Goal: Task Accomplishment & Management: Use online tool/utility

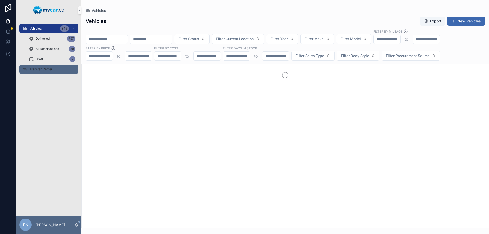
click at [36, 66] on div "Transfer Center" at bounding box center [48, 69] width 53 height 8
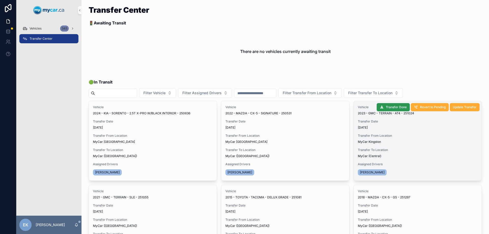
click at [391, 105] on span "Transfer Done" at bounding box center [396, 107] width 21 height 4
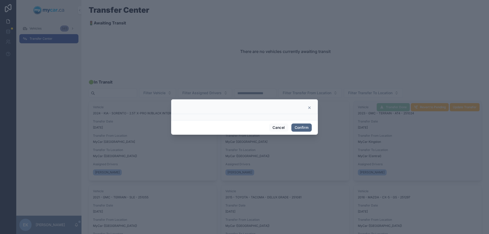
click at [302, 128] on button "Confirm" at bounding box center [301, 127] width 20 height 8
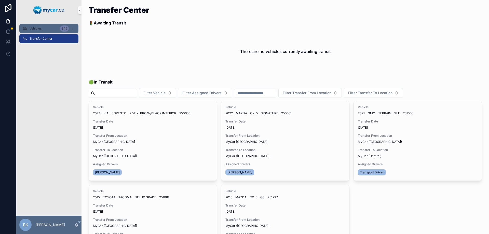
click at [35, 26] on div "Vehicles 345" at bounding box center [48, 28] width 53 height 8
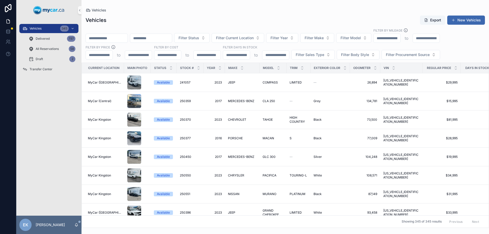
click at [116, 39] on input "scrollable content" at bounding box center [107, 38] width 42 height 7
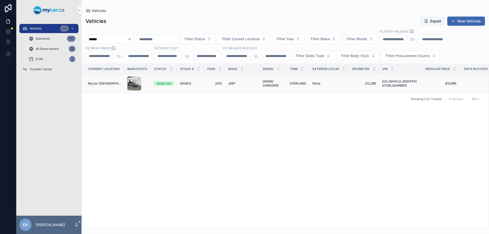
type input "******"
click at [229, 83] on span "JEEP" at bounding box center [231, 83] width 7 height 4
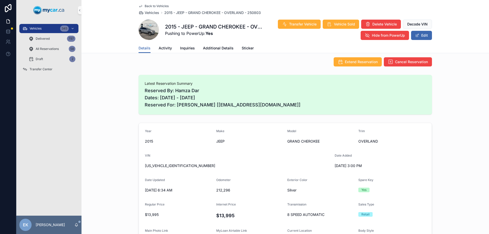
scroll to position [76, 0]
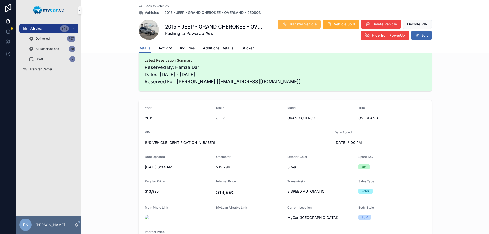
click at [295, 23] on span "Transfer Vehicle" at bounding box center [302, 24] width 27 height 5
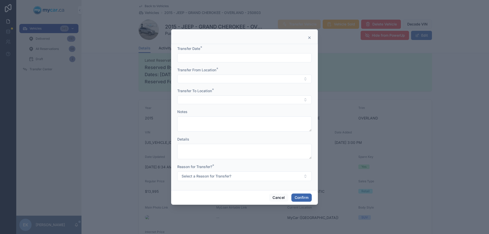
click at [196, 59] on input "text" at bounding box center [244, 57] width 134 height 7
click at [232, 143] on button "30" at bounding box center [235, 144] width 9 height 9
type input "*********"
click at [192, 79] on button "Select Button" at bounding box center [244, 79] width 134 height 9
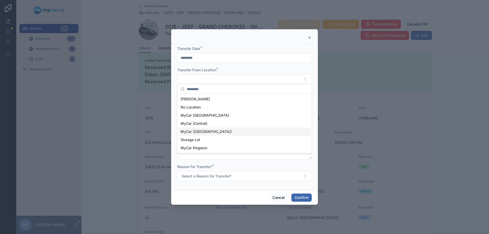
click at [198, 130] on span "MyCar ([GEOGRAPHIC_DATA])" at bounding box center [205, 131] width 51 height 5
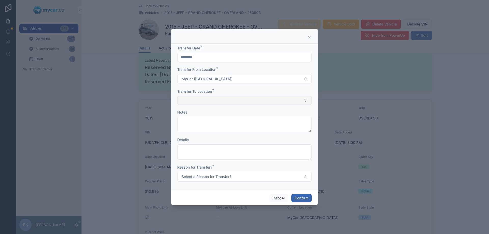
click at [192, 98] on button "Select Button" at bounding box center [244, 100] width 134 height 9
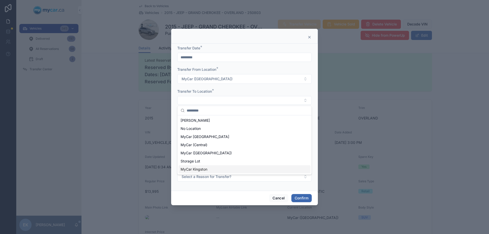
click at [195, 167] on span "MyCar Kingston" at bounding box center [193, 169] width 27 height 5
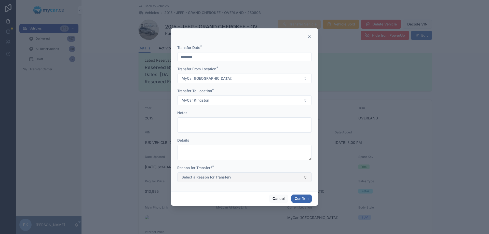
click at [193, 177] on span "Select a Reason for Transfer?" at bounding box center [206, 177] width 50 height 5
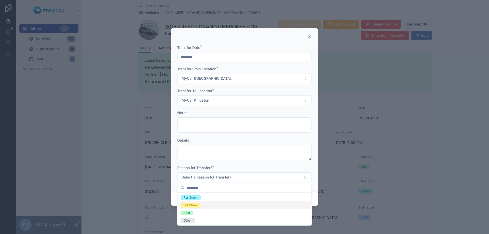
click at [191, 205] on div "For Show" at bounding box center [191, 205] width 14 height 5
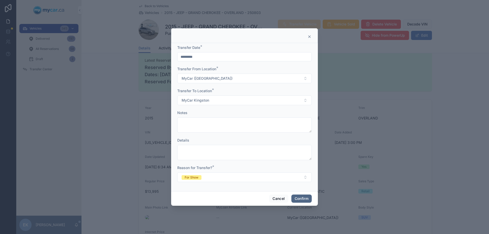
click at [303, 199] on button "Confirm" at bounding box center [301, 198] width 20 height 8
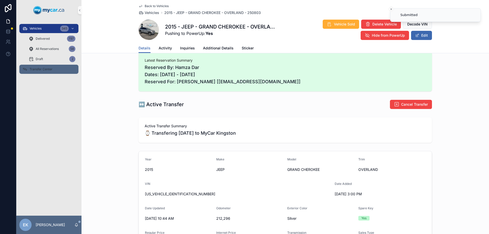
click at [39, 71] on span "Transfer Center" at bounding box center [41, 69] width 23 height 4
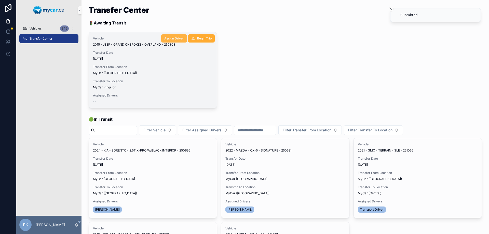
click at [173, 39] on span "Assign Driver" at bounding box center [174, 38] width 20 height 4
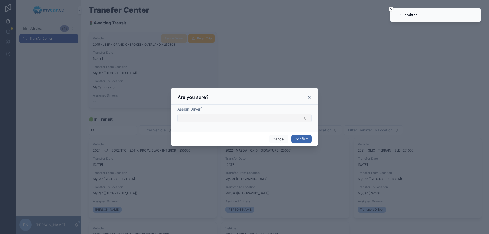
click at [202, 119] on button "Select Button" at bounding box center [244, 118] width 134 height 9
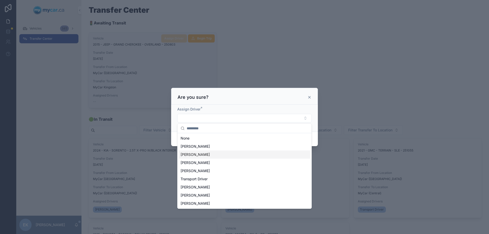
click at [198, 154] on span "[PERSON_NAME]" at bounding box center [194, 154] width 29 height 5
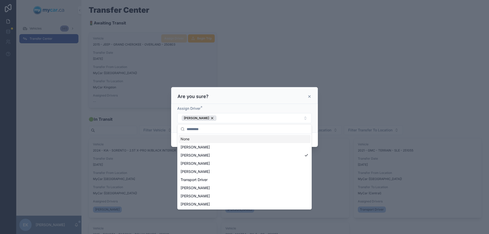
click at [237, 102] on div "Are you sure?" at bounding box center [244, 95] width 147 height 17
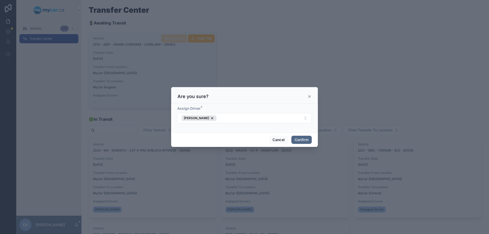
click at [310, 141] on button "Confirm" at bounding box center [301, 140] width 20 height 8
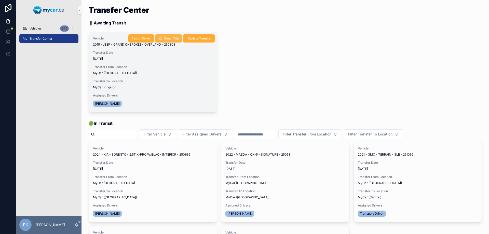
click at [169, 39] on span "Begin Trip" at bounding box center [171, 38] width 15 height 4
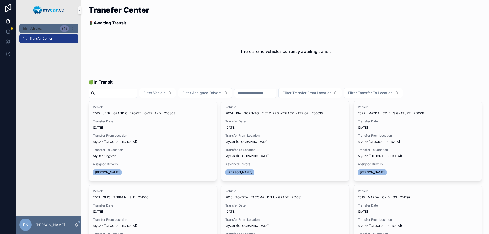
click at [50, 29] on div "Vehicles 345" at bounding box center [48, 28] width 53 height 8
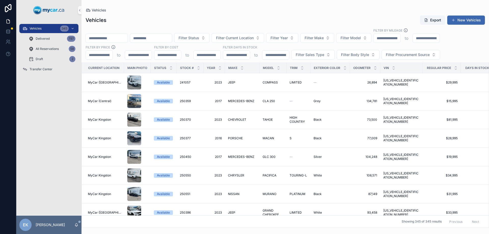
click at [125, 37] on input "scrollable content" at bounding box center [107, 38] width 42 height 7
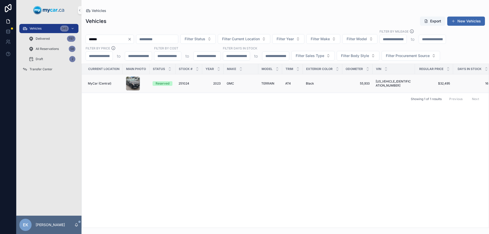
type input "******"
click at [184, 83] on span "251024" at bounding box center [183, 83] width 11 height 4
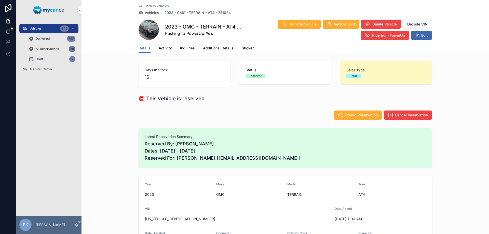
click at [34, 29] on span "Vehicles" at bounding box center [36, 28] width 12 height 4
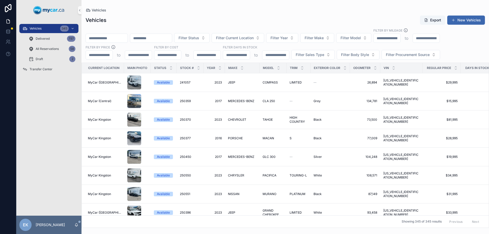
click at [115, 37] on input "scrollable content" at bounding box center [107, 38] width 42 height 7
click at [334, 37] on button "Filter Make" at bounding box center [317, 38] width 34 height 10
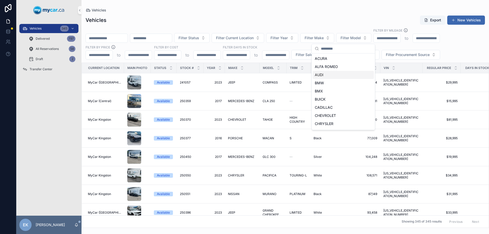
click at [320, 75] on span "AUDI" at bounding box center [319, 74] width 9 height 5
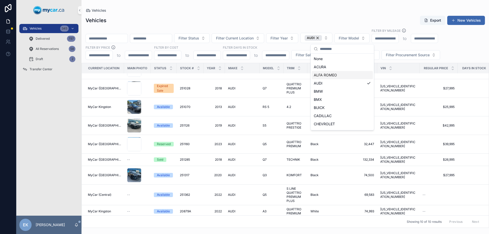
scroll to position [34, 0]
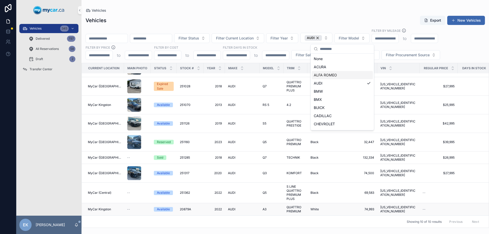
click at [231, 207] on span "AUDI" at bounding box center [231, 209] width 7 height 4
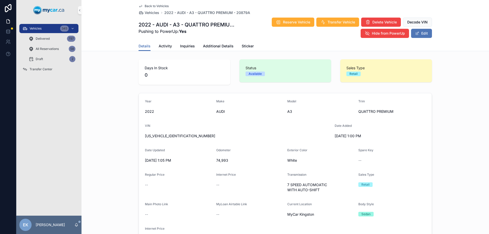
click at [422, 36] on button "Edit" at bounding box center [421, 33] width 21 height 9
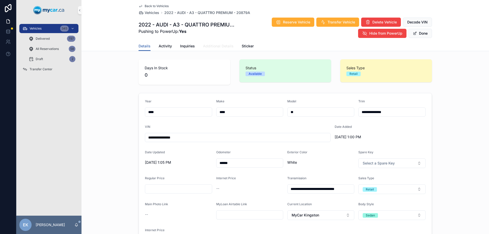
click at [210, 47] on span "Additional Details" at bounding box center [218, 46] width 31 height 5
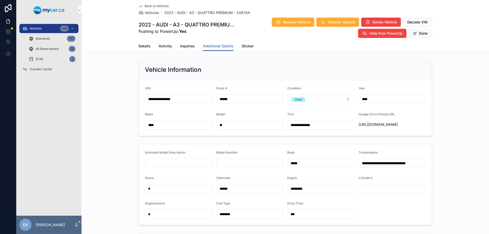
drag, startPoint x: 219, startPoint y: 99, endPoint x: 228, endPoint y: 95, distance: 9.8
click at [219, 99] on input "******" at bounding box center [249, 98] width 67 height 7
type input "*******"
click at [263, 87] on div "Stock #" at bounding box center [249, 89] width 67 height 6
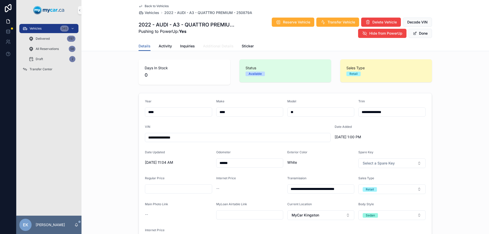
click at [218, 45] on span "Additional Details" at bounding box center [218, 46] width 31 height 5
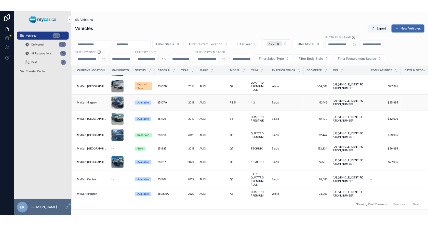
scroll to position [34, 0]
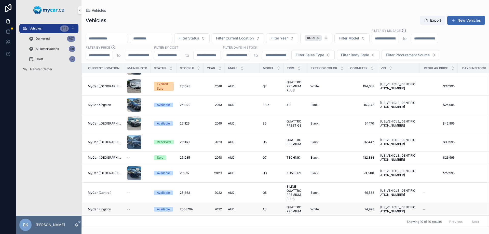
click at [213, 207] on span "2022" at bounding box center [213, 209] width 15 height 4
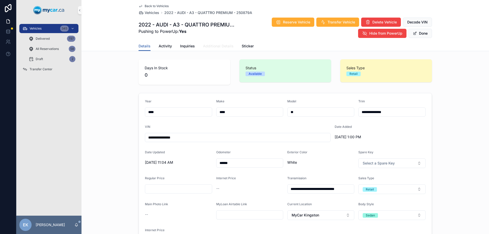
click at [212, 44] on span "Additional Details" at bounding box center [218, 46] width 31 height 5
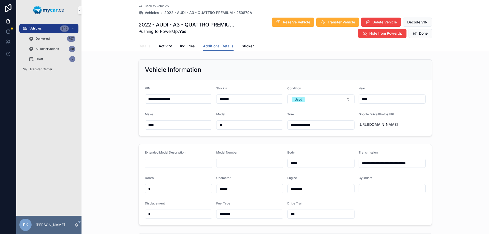
click at [141, 47] on span "Details" at bounding box center [144, 46] width 12 height 5
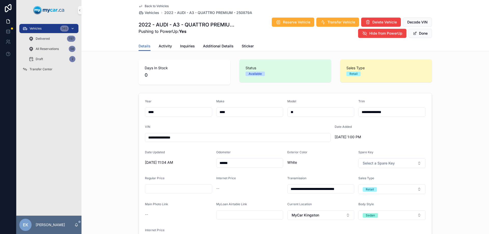
click at [49, 29] on div "Vehicles 345" at bounding box center [48, 28] width 53 height 8
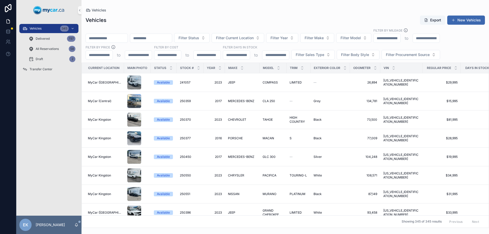
click at [131, 24] on div "Vehicles Export New Vehicles" at bounding box center [285, 20] width 399 height 10
drag, startPoint x: 110, startPoint y: 5, endPoint x: 109, endPoint y: 11, distance: 6.3
click at [109, 9] on div "Vehicles Vehicles Export New Vehicles Filter Status Filter Current Location Fil…" at bounding box center [284, 114] width 407 height 228
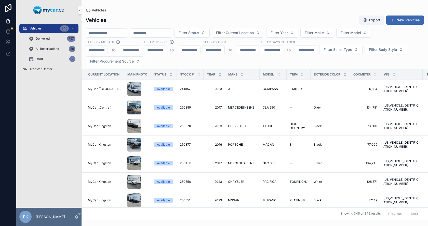
drag, startPoint x: 127, startPoint y: 34, endPoint x: 130, endPoint y: 33, distance: 3.2
click at [127, 34] on input "scrollable content" at bounding box center [107, 33] width 42 height 7
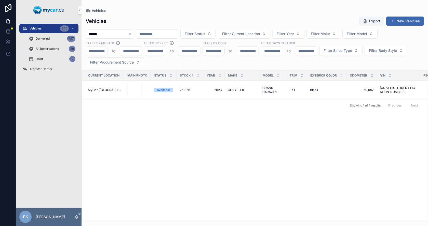
type input "******"
